Goal: Ask a question

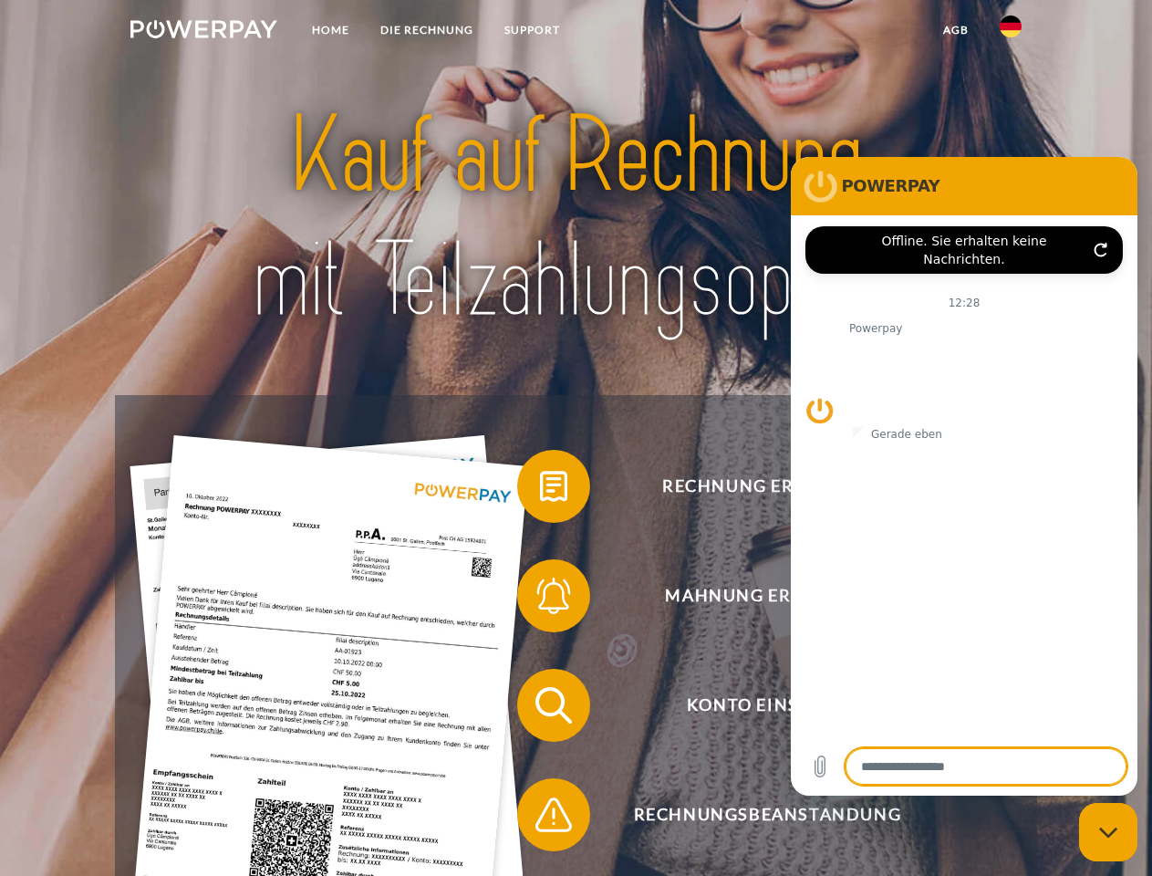
click at [203, 32] on img at bounding box center [203, 29] width 147 height 18
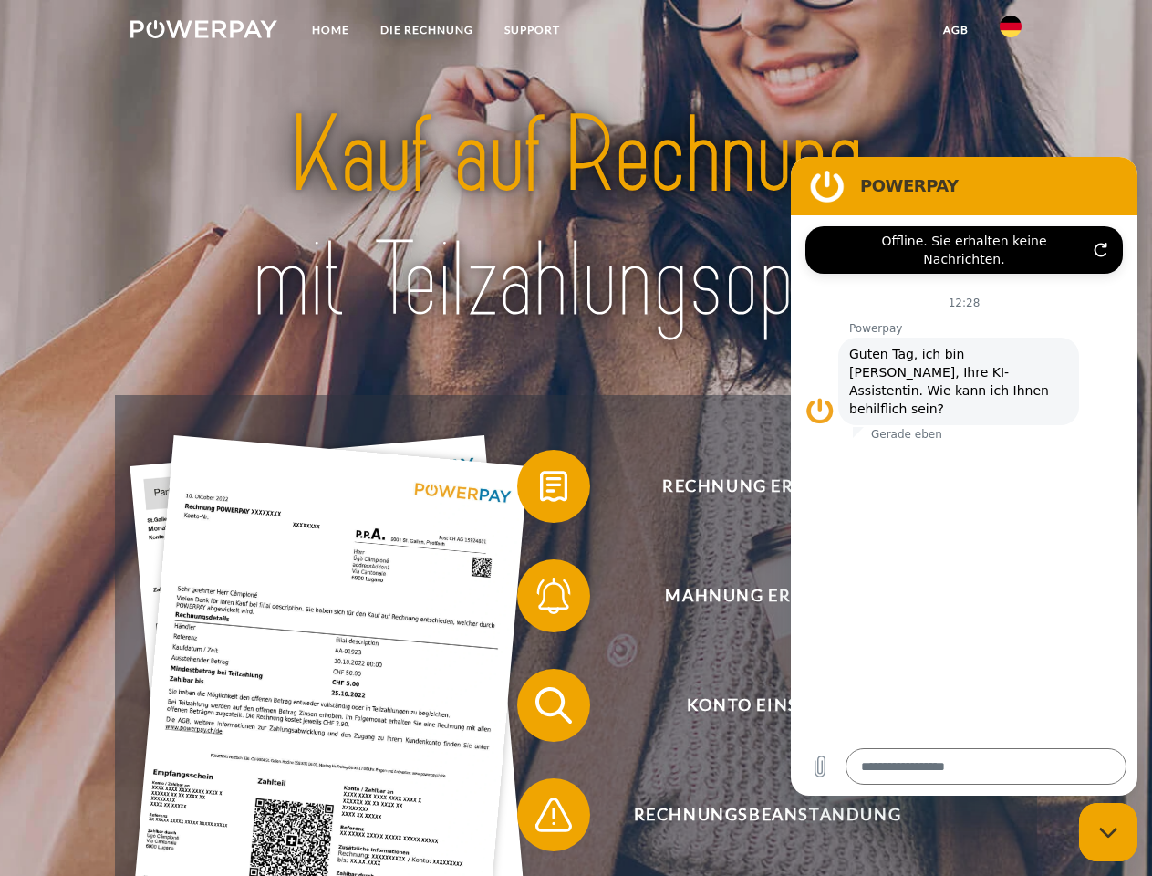
click at [1011, 32] on img at bounding box center [1011, 27] width 22 height 22
click at [955, 30] on link "agb" at bounding box center [956, 30] width 57 height 33
click at [540, 490] on span at bounding box center [526, 486] width 91 height 91
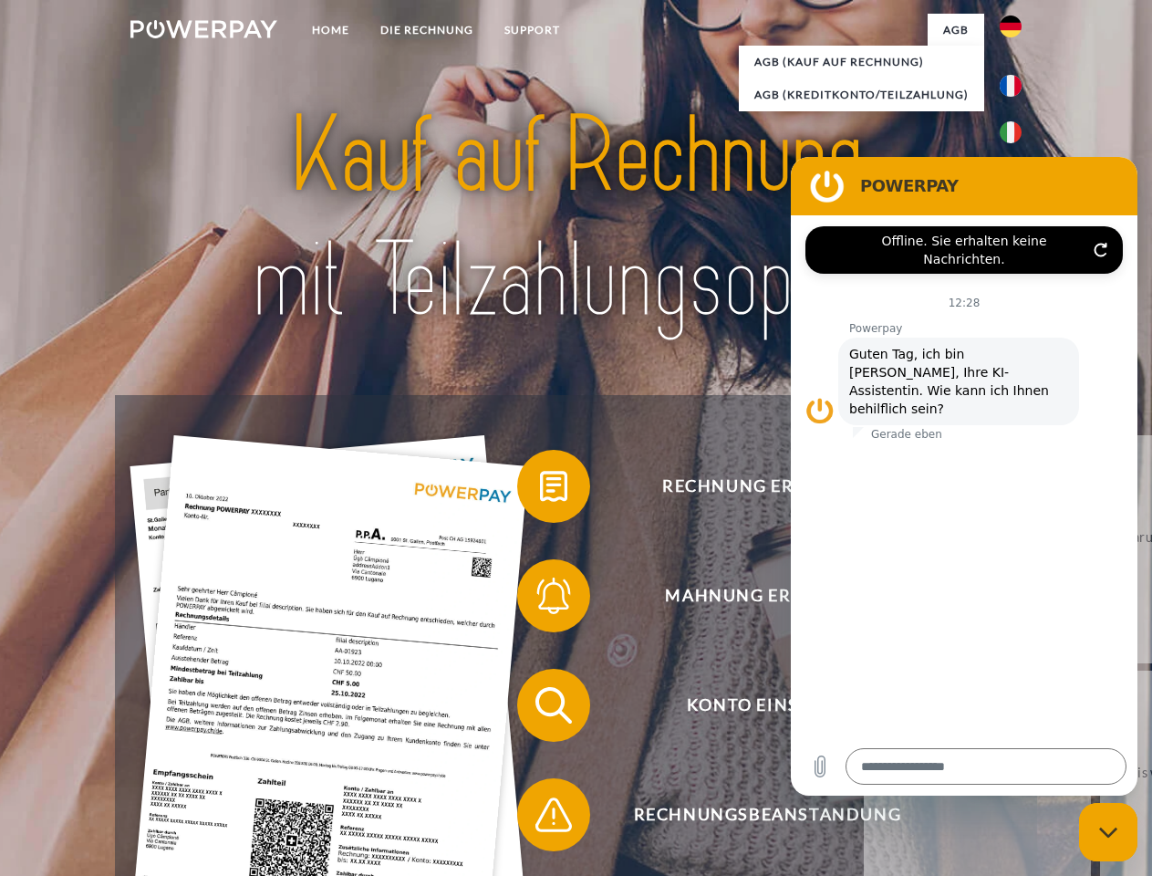
click at [540, 599] on span at bounding box center [526, 595] width 91 height 91
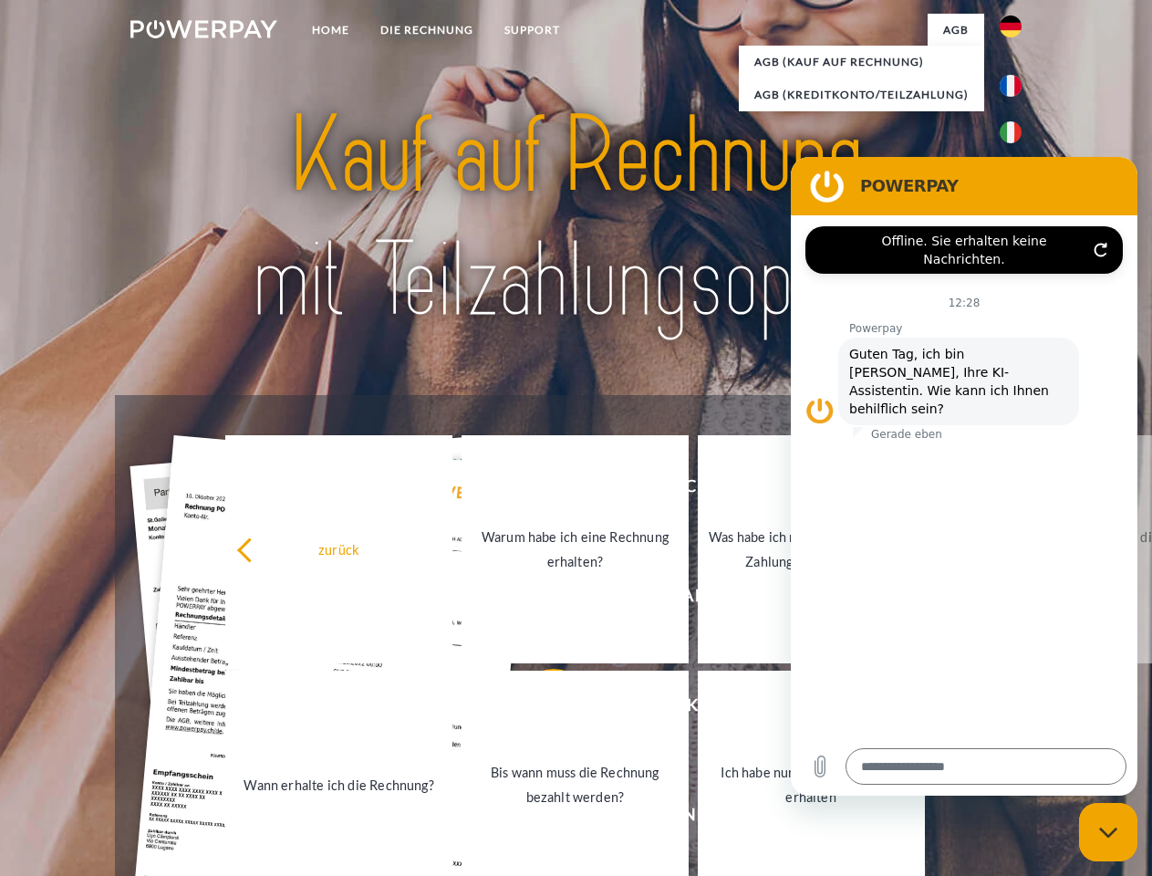
click at [540, 709] on link "Bis wann muss die Rechnung bezahlt werden?" at bounding box center [575, 785] width 227 height 228
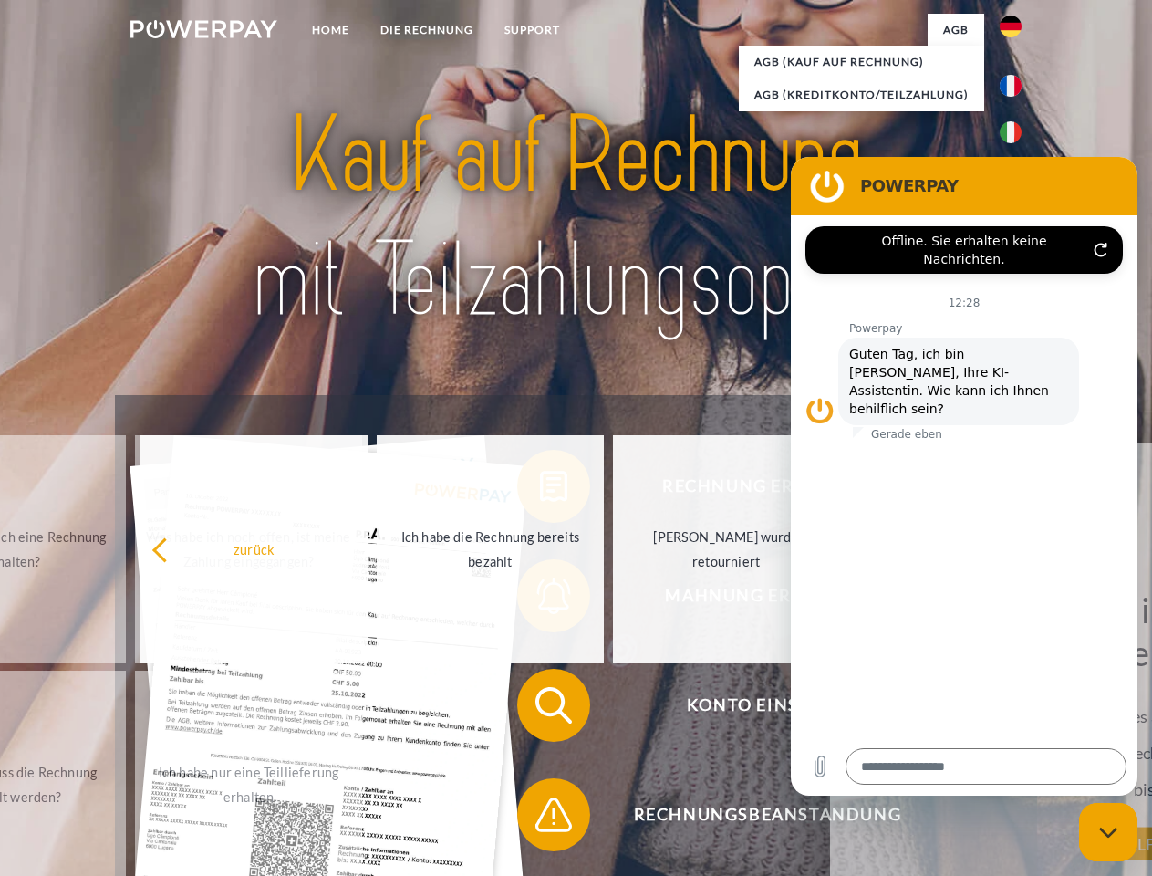
click at [540, 818] on span at bounding box center [526, 814] width 91 height 91
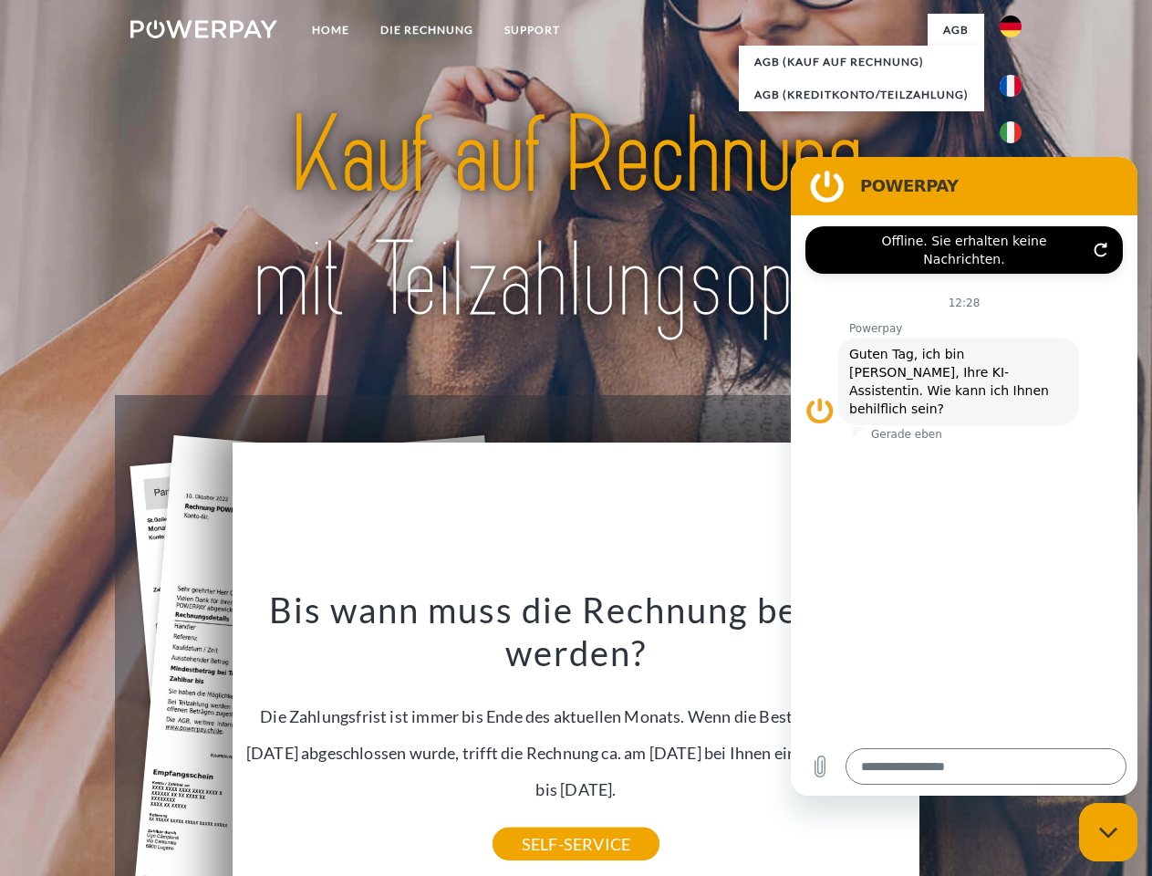
click at [1108, 832] on icon "Messaging-Fenster schließen" at bounding box center [1108, 833] width 19 height 12
type textarea "*"
